Goal: Information Seeking & Learning: Learn about a topic

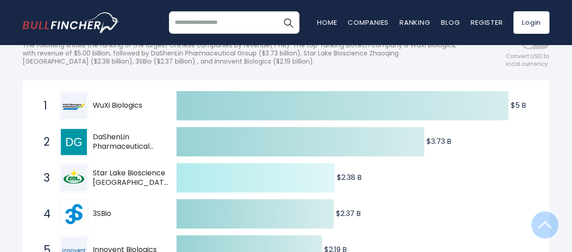
scroll to position [145, 0]
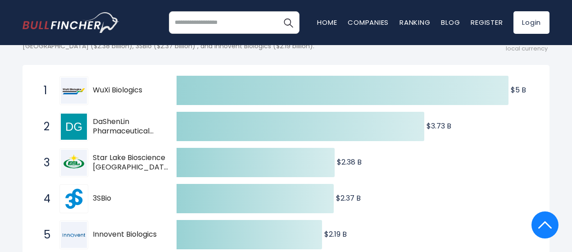
drag, startPoint x: 143, startPoint y: 95, endPoint x: 77, endPoint y: 92, distance: 66.7
click at [77, 92] on div "1 WuXi Biologics WXIBF" at bounding box center [100, 90] width 122 height 29
drag, startPoint x: 93, startPoint y: 92, endPoint x: 109, endPoint y: 98, distance: 17.4
click at [106, 95] on span "WuXi Biologics" at bounding box center [127, 90] width 68 height 9
click at [106, 130] on span "DaShenLin Pharmaceutical Group" at bounding box center [127, 126] width 68 height 19
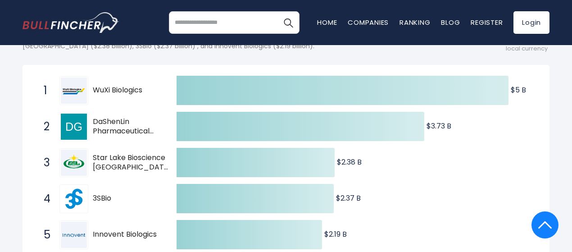
drag, startPoint x: 101, startPoint y: 126, endPoint x: 94, endPoint y: 133, distance: 9.9
click at [90, 133] on div "2 DaShenLin Pharmaceutical Group [DOMAIN_NAME]" at bounding box center [100, 126] width 122 height 29
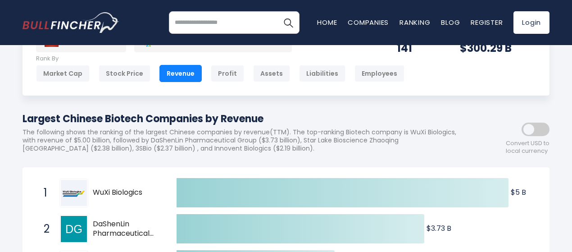
scroll to position [0, 0]
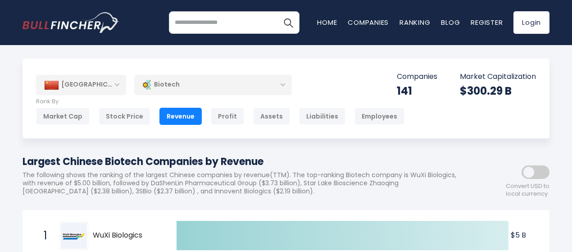
click at [228, 81] on div "Biotech" at bounding box center [213, 84] width 158 height 21
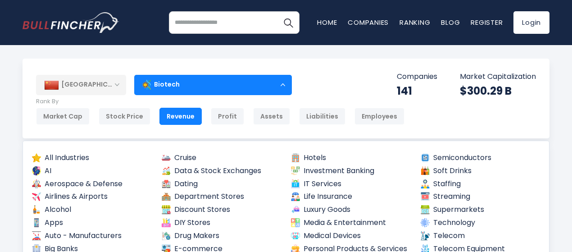
click at [228, 80] on div "Biotech" at bounding box center [213, 84] width 158 height 21
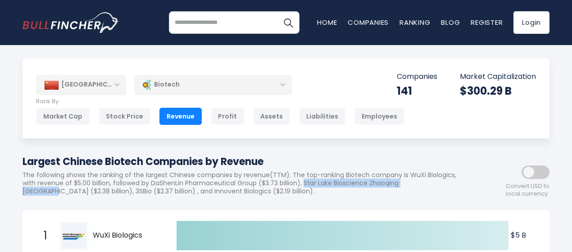
drag, startPoint x: 399, startPoint y: 185, endPoint x: 141, endPoint y: 195, distance: 258.2
click at [141, 195] on p "The following shows the ranking of the largest Chinese companies by revenue(TTM…" at bounding box center [246, 183] width 446 height 25
copy p "Star Lake Bioscience [GEOGRAPHIC_DATA] [GEOGRAPHIC_DATA]"
click at [236, 83] on div "Biotech" at bounding box center [213, 84] width 158 height 21
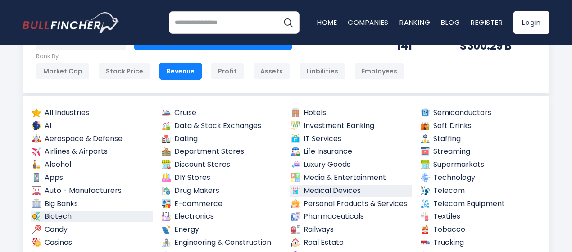
click at [339, 188] on link "Medical Devices" at bounding box center [351, 190] width 122 height 11
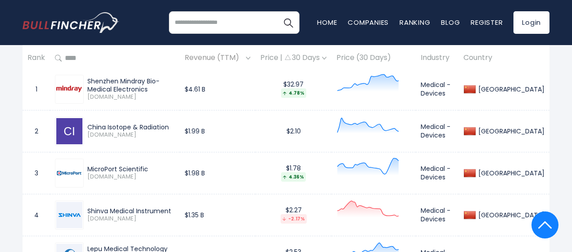
scroll to position [450, 0]
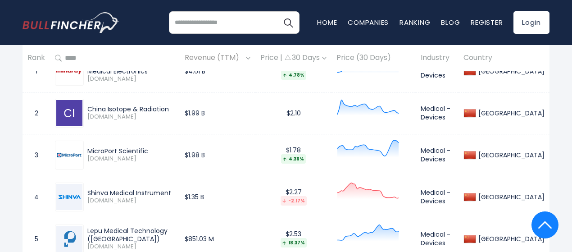
drag, startPoint x: 175, startPoint y: 123, endPoint x: 84, endPoint y: 118, distance: 91.5
click at [84, 118] on div "China Isotope & Radiation 1763.HK" at bounding box center [129, 113] width 91 height 16
copy div "China Isotope & Radiation"
